Goal: Communication & Community: Connect with others

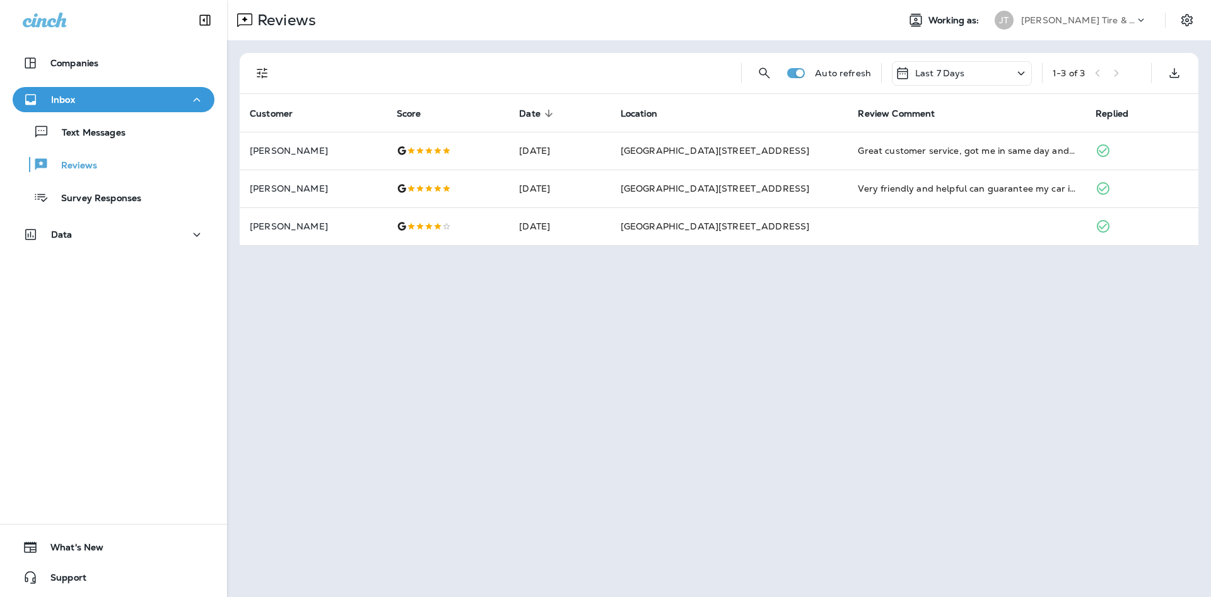
click at [98, 145] on div "Text Messages Reviews Survey Responses" at bounding box center [114, 161] width 202 height 98
click at [96, 145] on div "Text Messages Reviews Survey Responses" at bounding box center [114, 161] width 202 height 98
click at [95, 143] on button "Text Messages" at bounding box center [114, 132] width 202 height 26
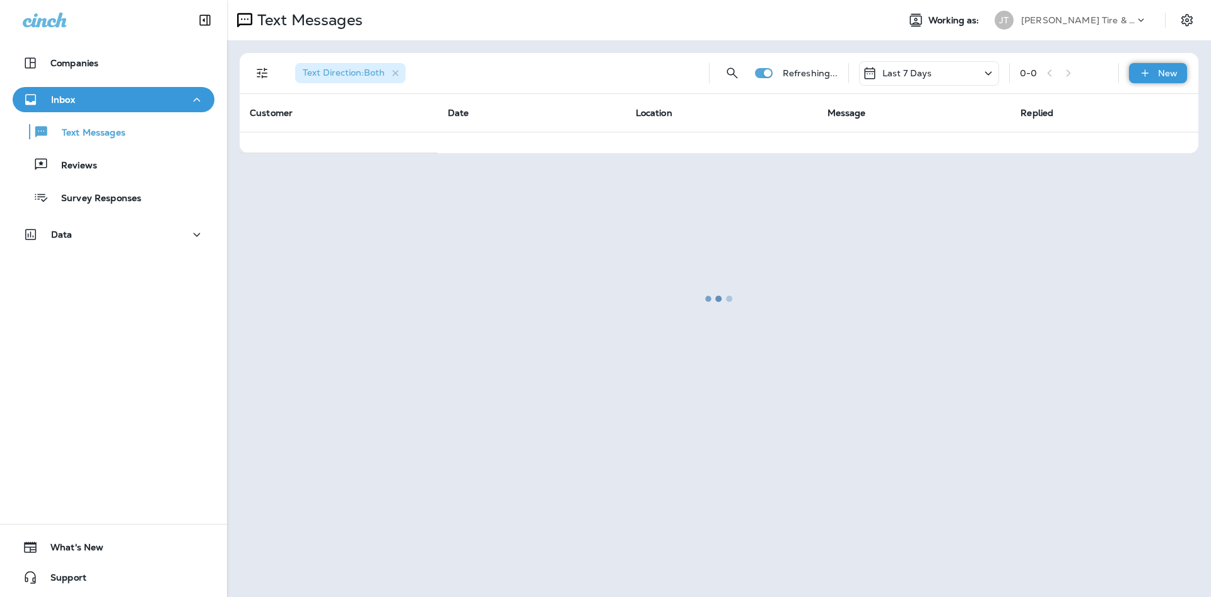
click at [1136, 71] on div "New" at bounding box center [1158, 73] width 58 height 20
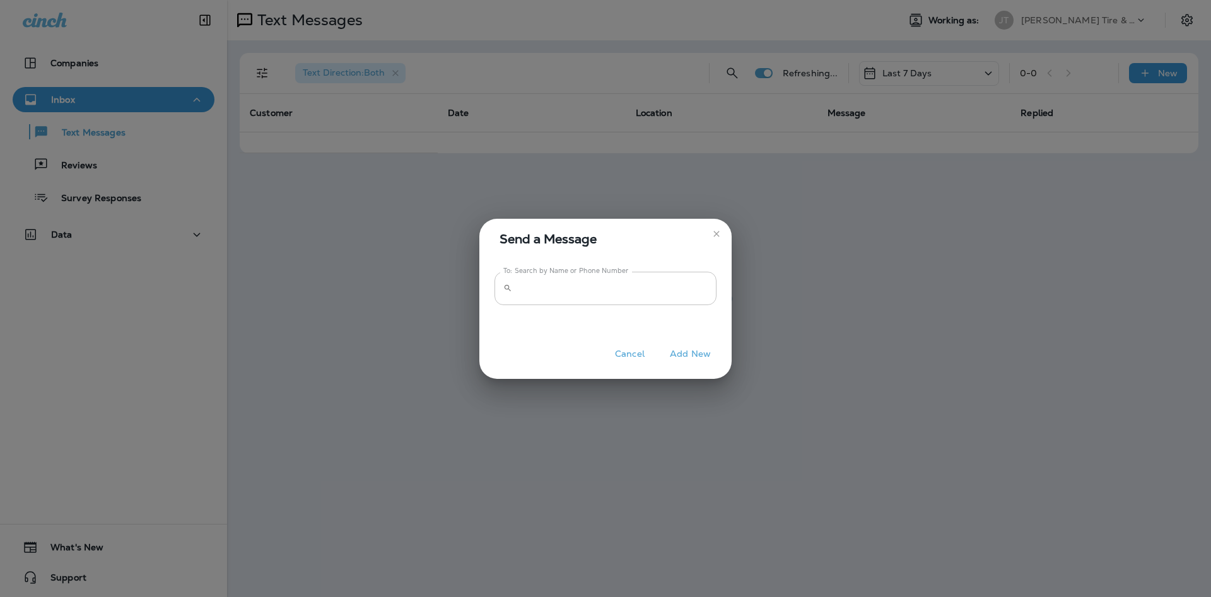
click at [651, 284] on input "To: Search by Name or Phone Number" at bounding box center [616, 288] width 199 height 33
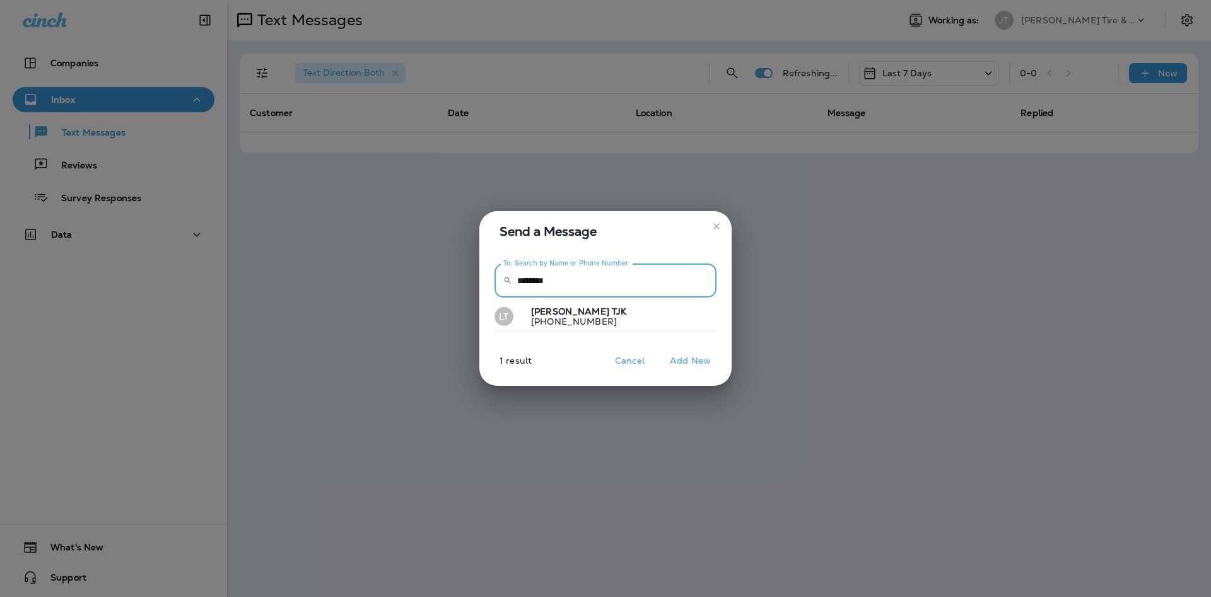
type input "********"
click at [667, 315] on button "LT [PERSON_NAME] [PHONE_NUMBER]" at bounding box center [605, 317] width 222 height 29
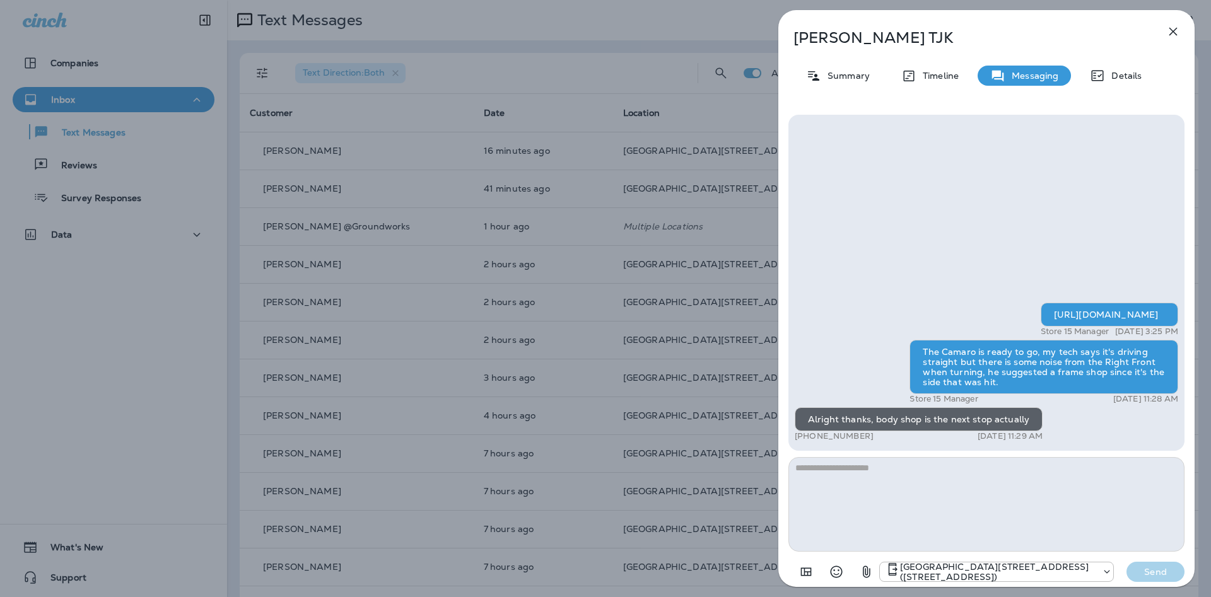
click at [1038, 462] on textarea at bounding box center [986, 504] width 396 height 95
type textarea "**********"
click at [1126, 577] on button "Send" at bounding box center [1155, 572] width 58 height 20
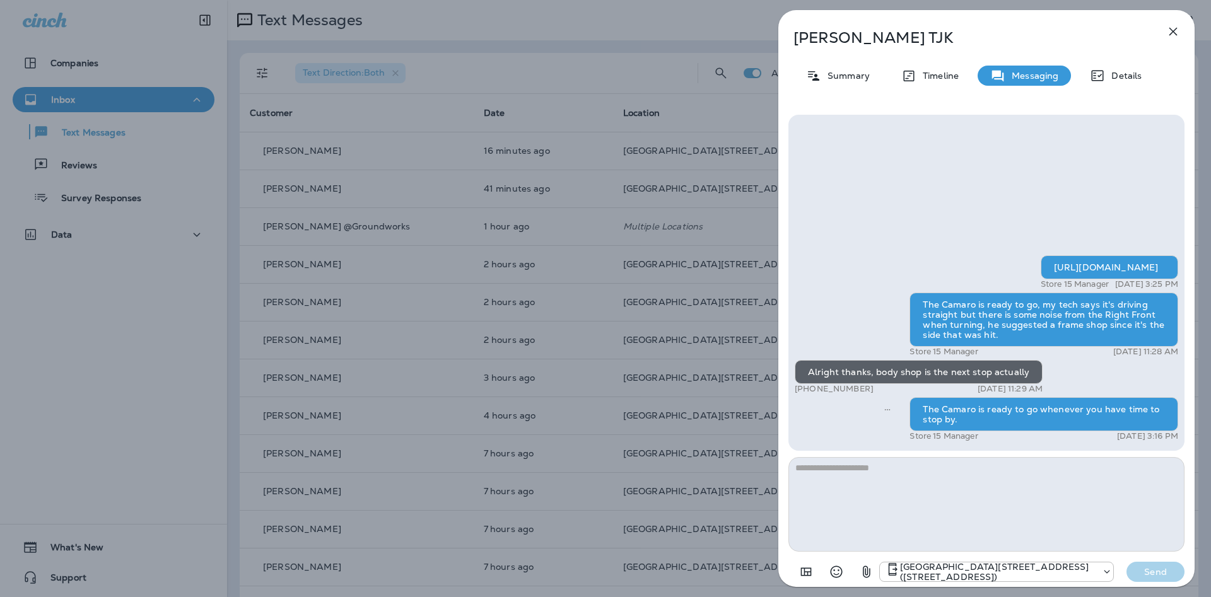
click at [1167, 33] on icon "button" at bounding box center [1172, 31] width 15 height 15
